Goal: Navigation & Orientation: Find specific page/section

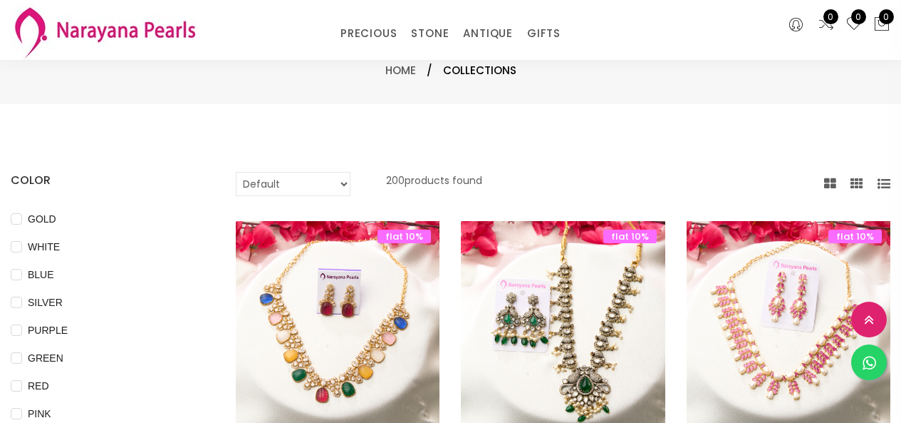
select select "INR"
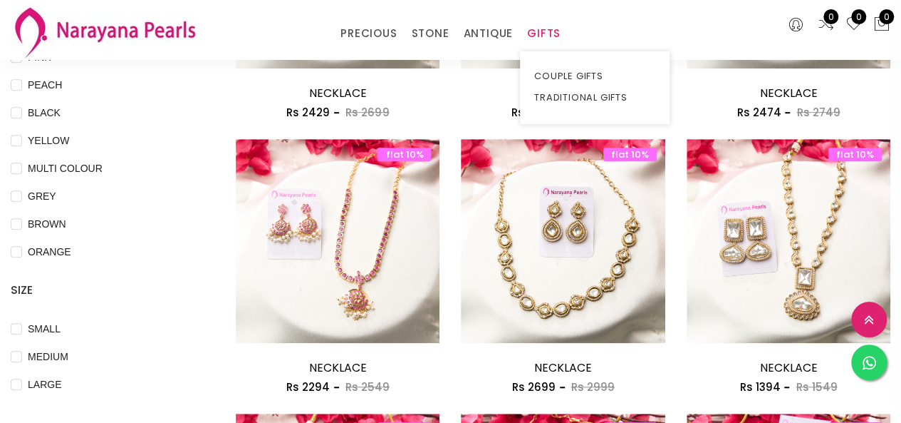
click at [532, 25] on link "GIFTS" at bounding box center [543, 33] width 33 height 21
click at [553, 95] on link "TRADITIONAL GIFTS" at bounding box center [594, 97] width 121 height 21
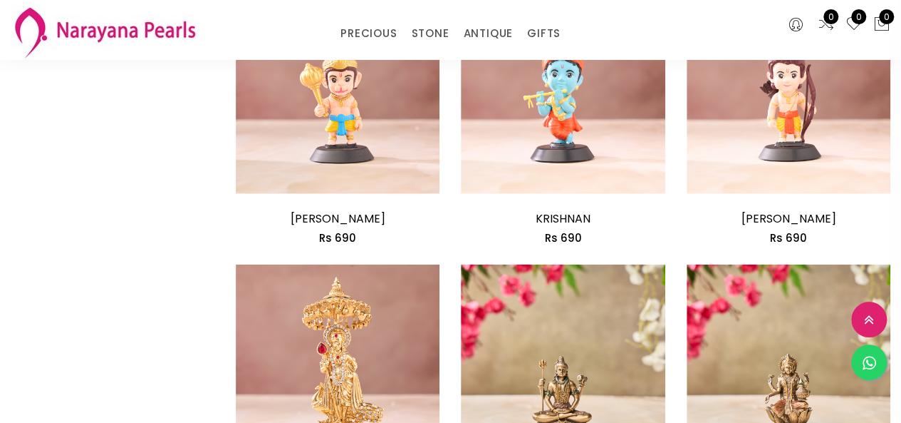
scroll to position [1608, 0]
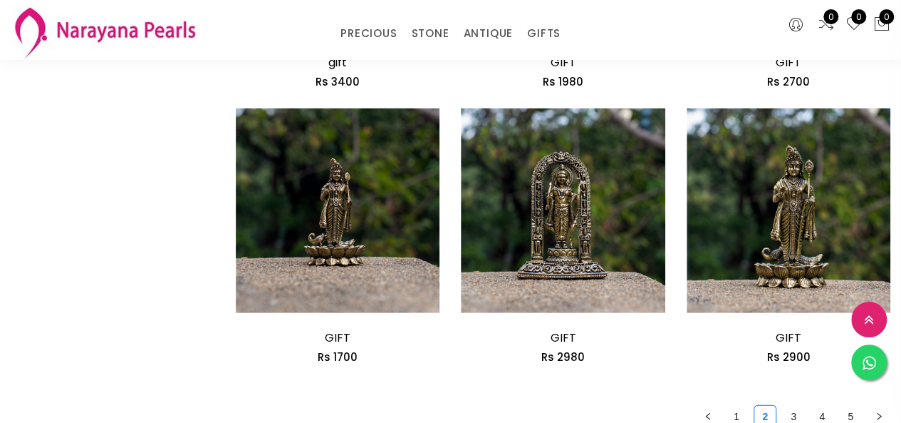
scroll to position [1781, 0]
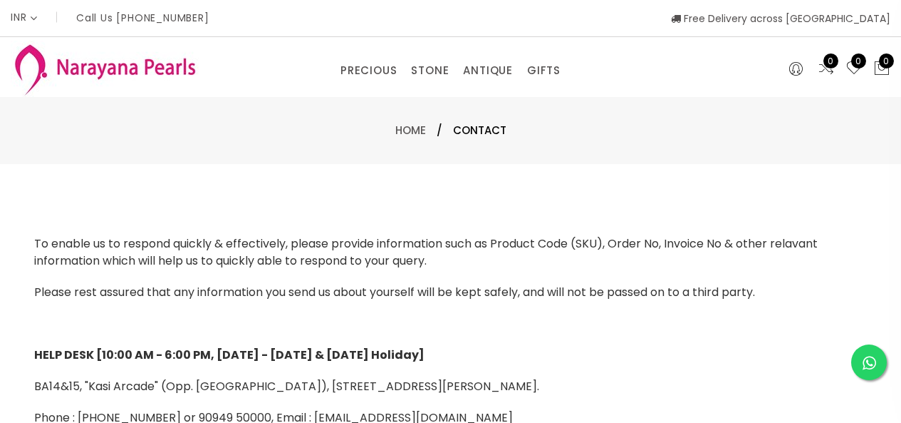
select select "INR"
